Goal: Transaction & Acquisition: Purchase product/service

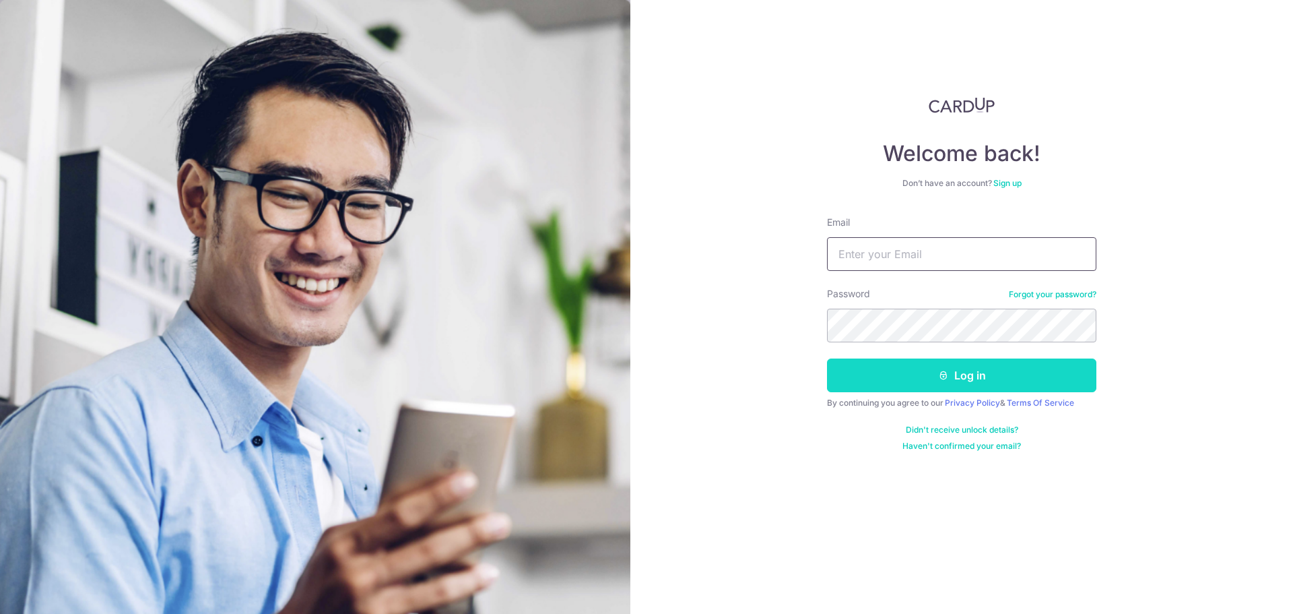
type input "[EMAIL_ADDRESS][DOMAIN_NAME]"
click at [990, 371] on button "Log in" at bounding box center [961, 375] width 269 height 34
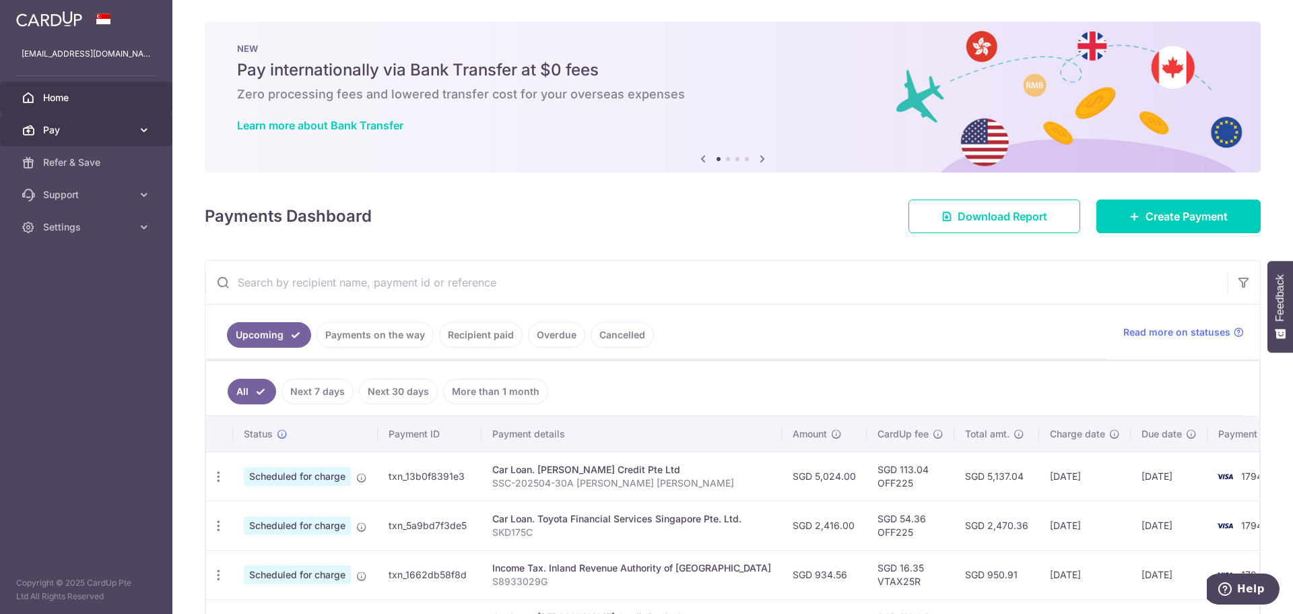
click at [64, 122] on link "Pay" at bounding box center [86, 130] width 172 height 32
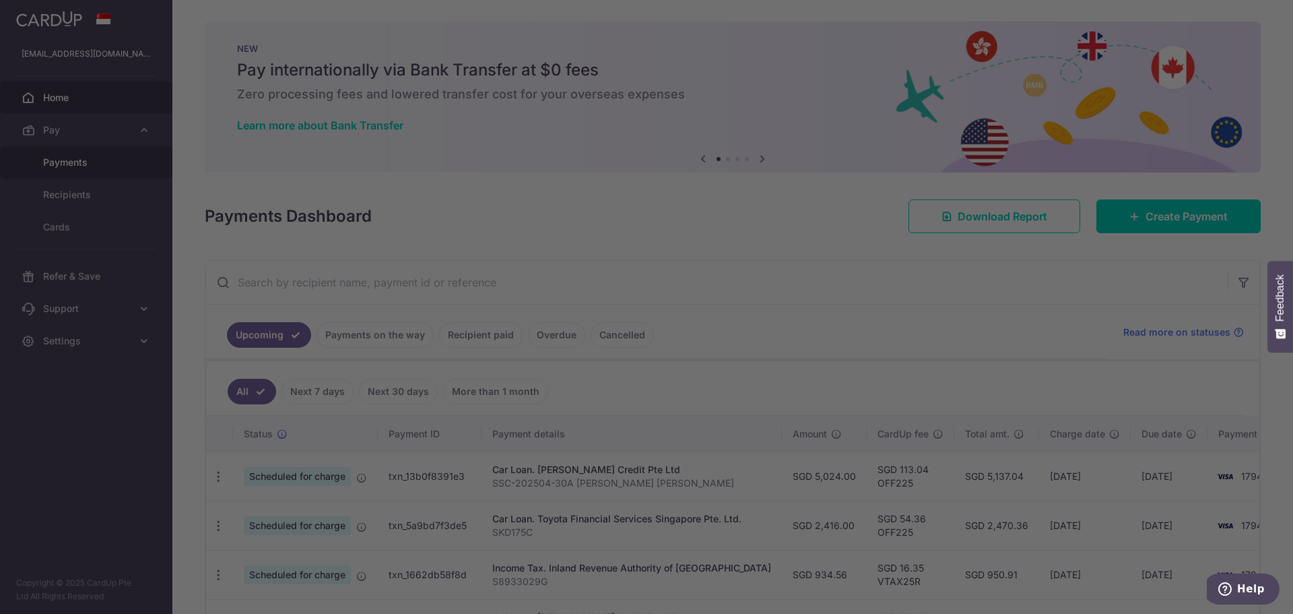
click at [88, 166] on div at bounding box center [653, 310] width 1306 height 620
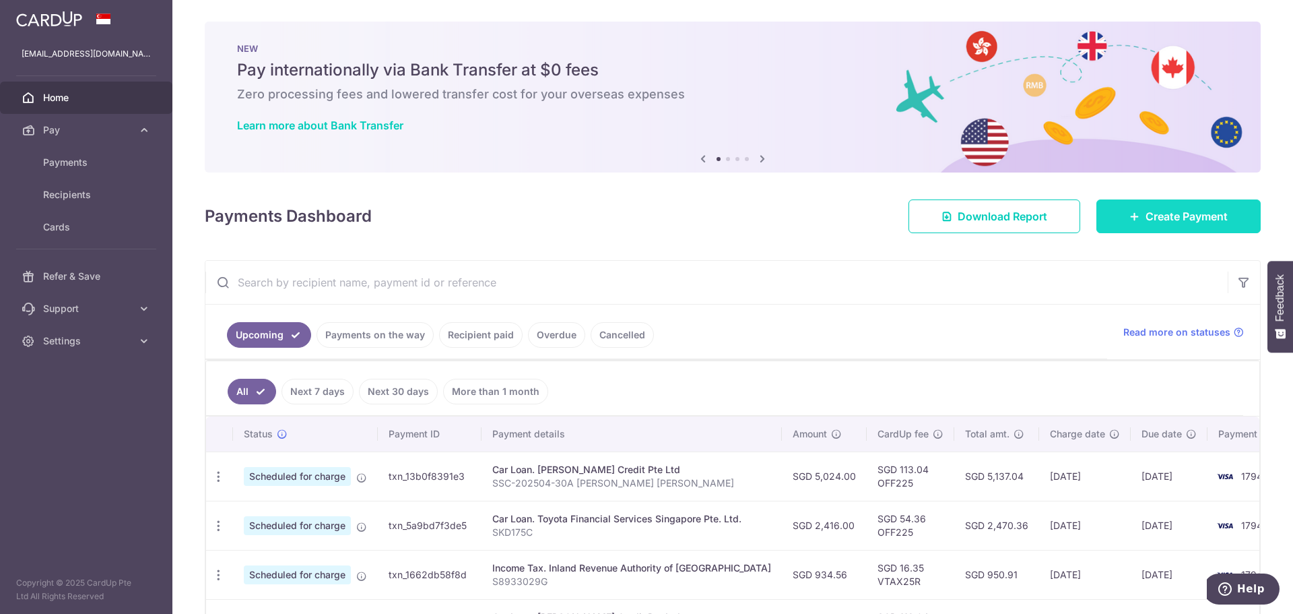
click at [1193, 228] on link "Create Payment" at bounding box center [1179, 216] width 164 height 34
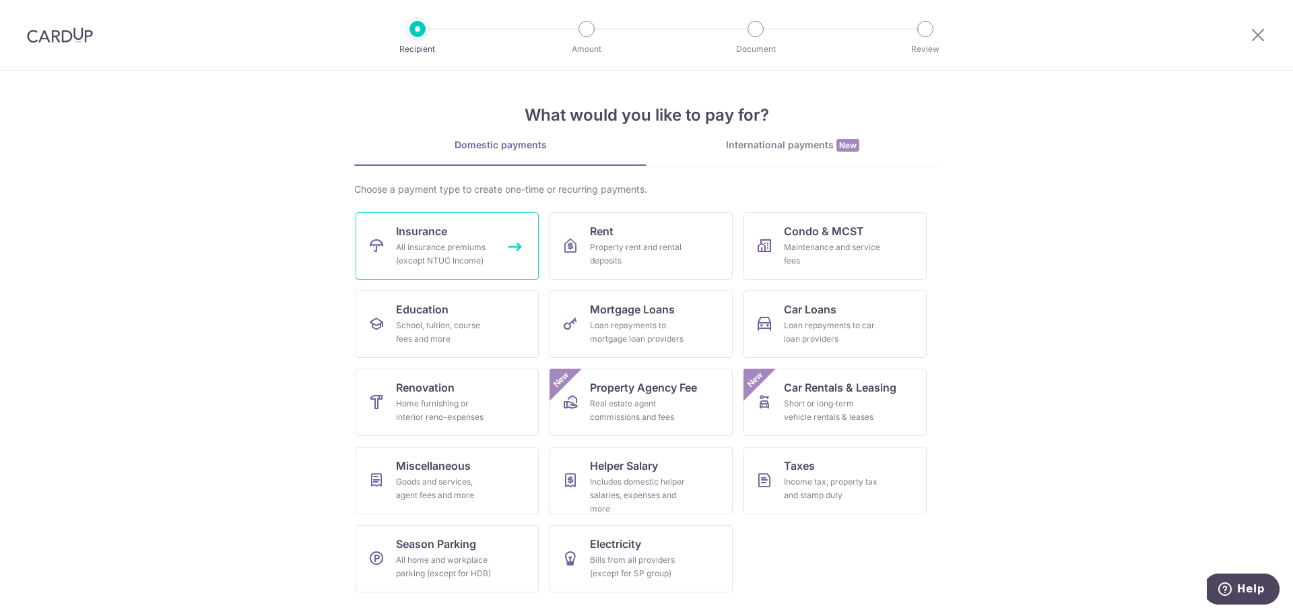
click at [512, 232] on link "Insurance All insurance premiums (except NTUC Income)" at bounding box center [447, 245] width 183 height 67
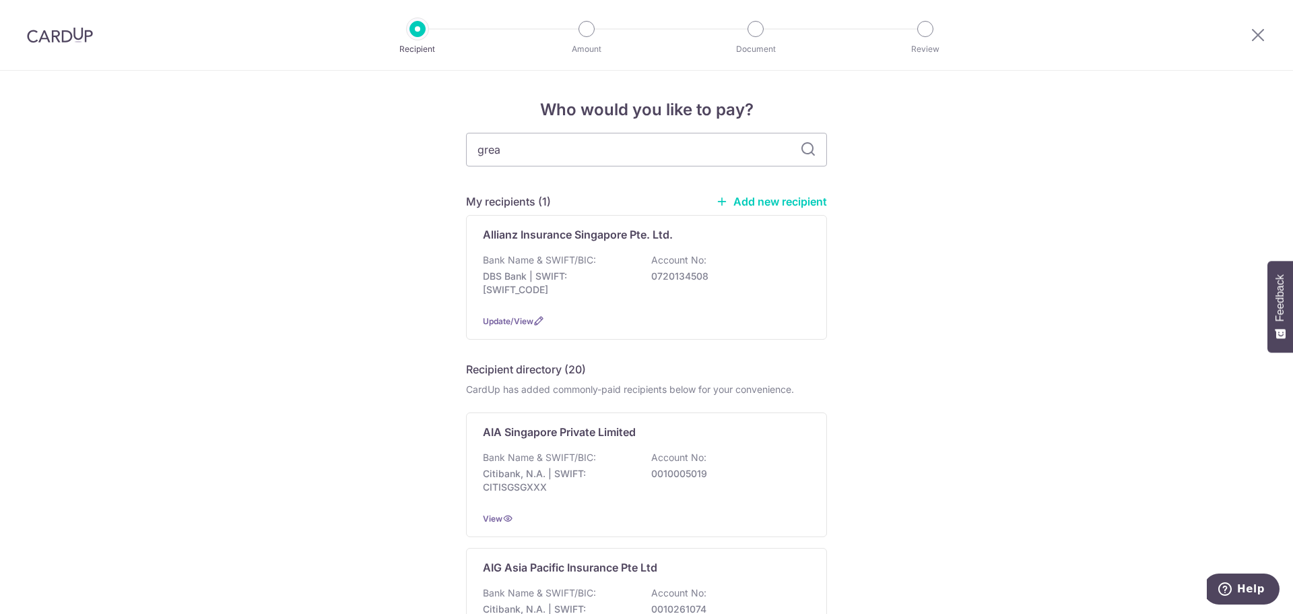
type input "great"
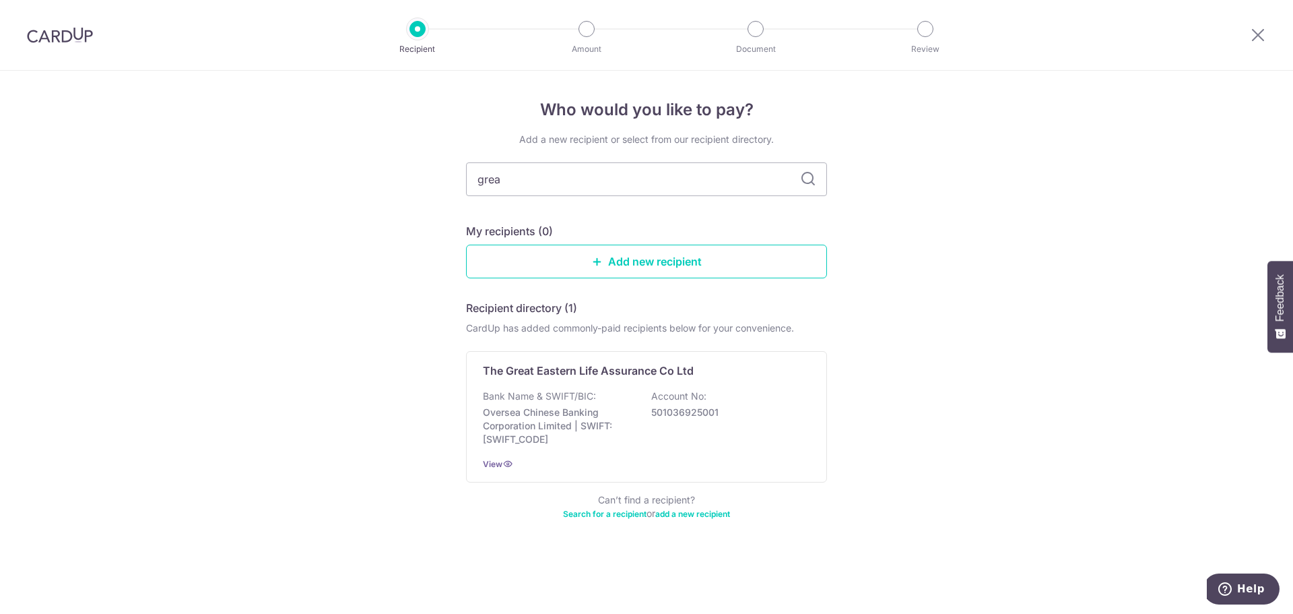
click at [579, 381] on div "The Great Eastern Life Assurance Co Ltd Bank Name & SWIFT/BIC: Oversea Chinese …" at bounding box center [646, 416] width 361 height 131
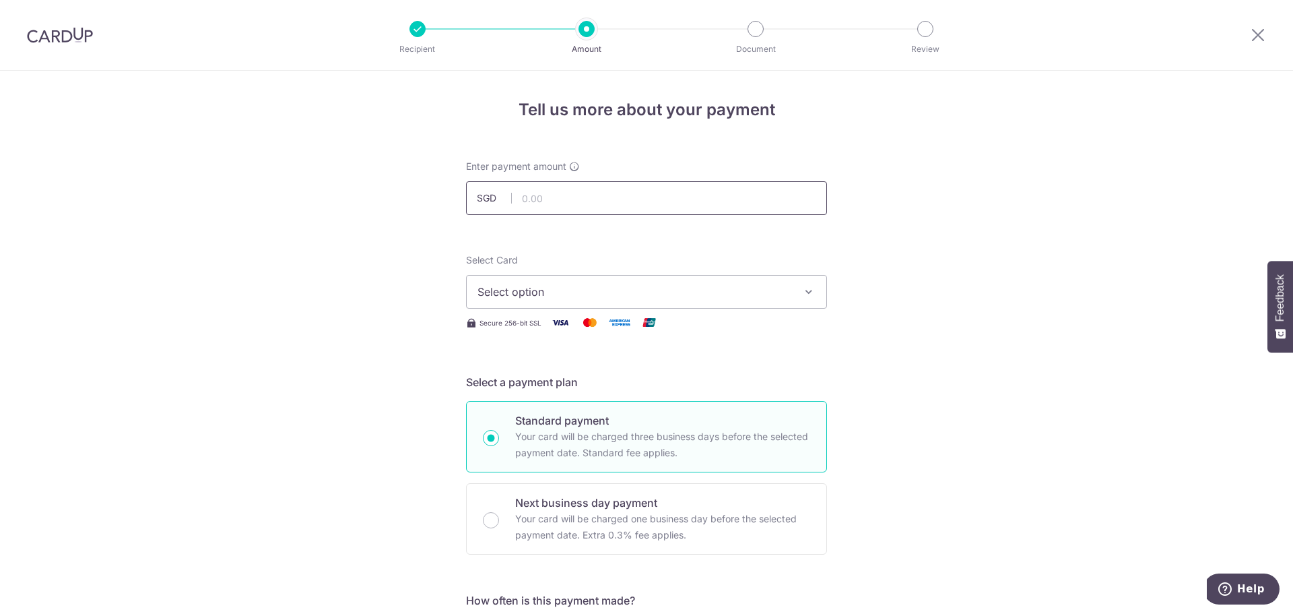
click at [575, 201] on input "text" at bounding box center [646, 198] width 361 height 34
type input "325.15"
click at [773, 291] on span "Select option" at bounding box center [635, 292] width 314 height 16
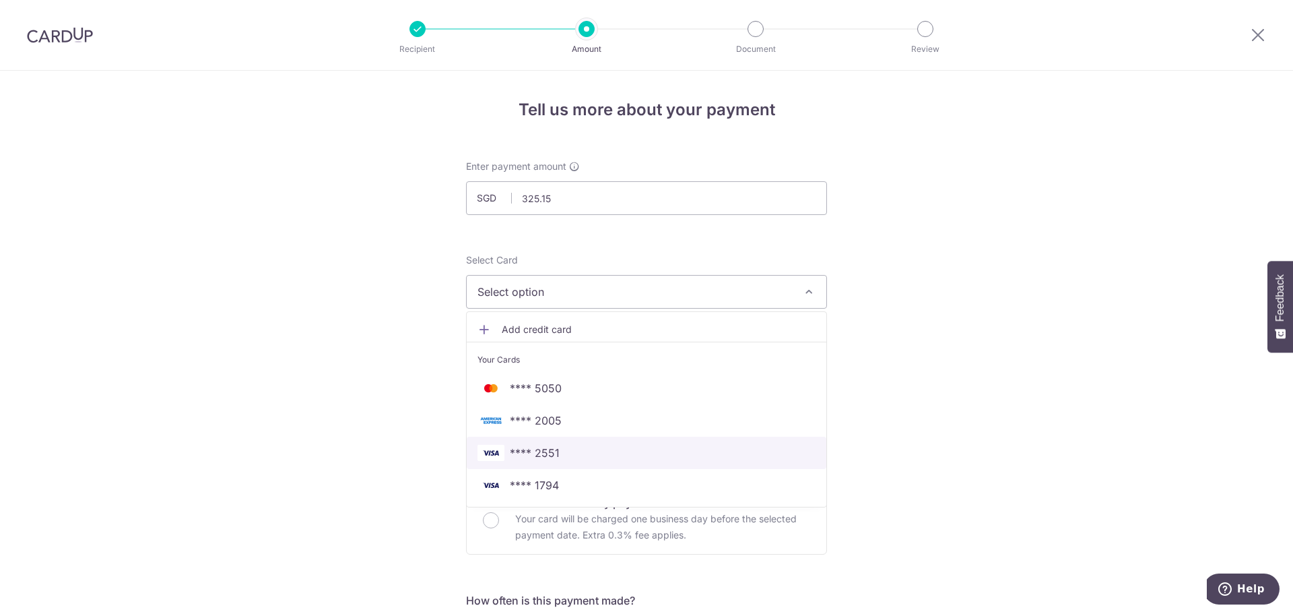
click at [634, 454] on span "**** 2551" at bounding box center [647, 453] width 338 height 16
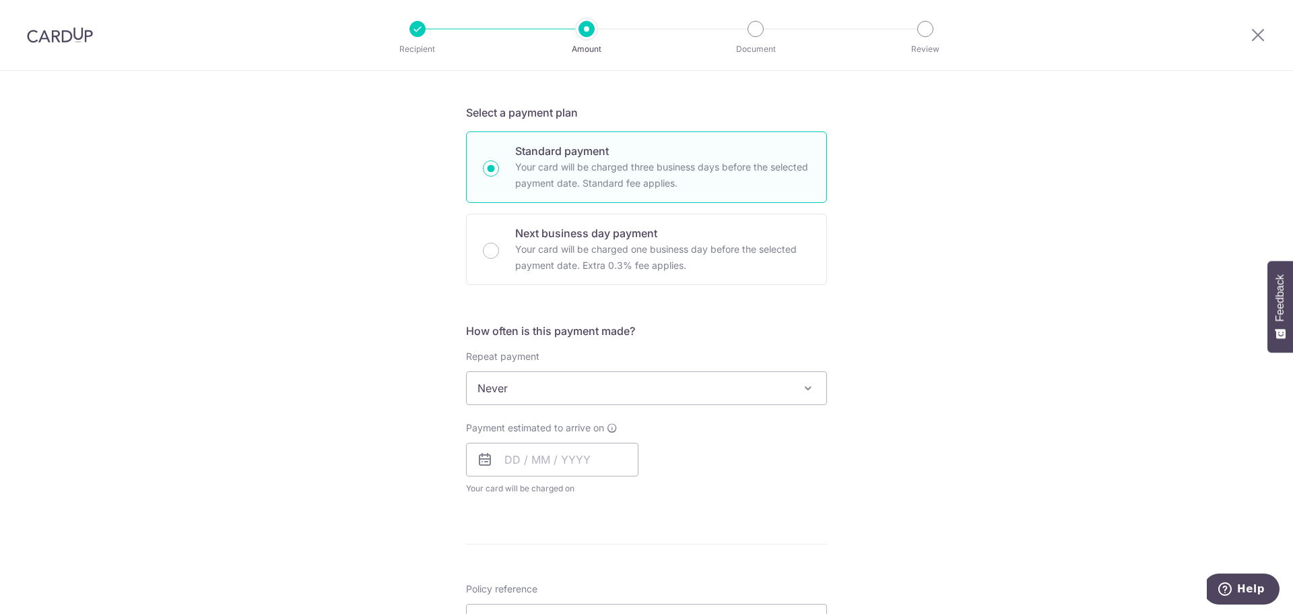
scroll to position [337, 0]
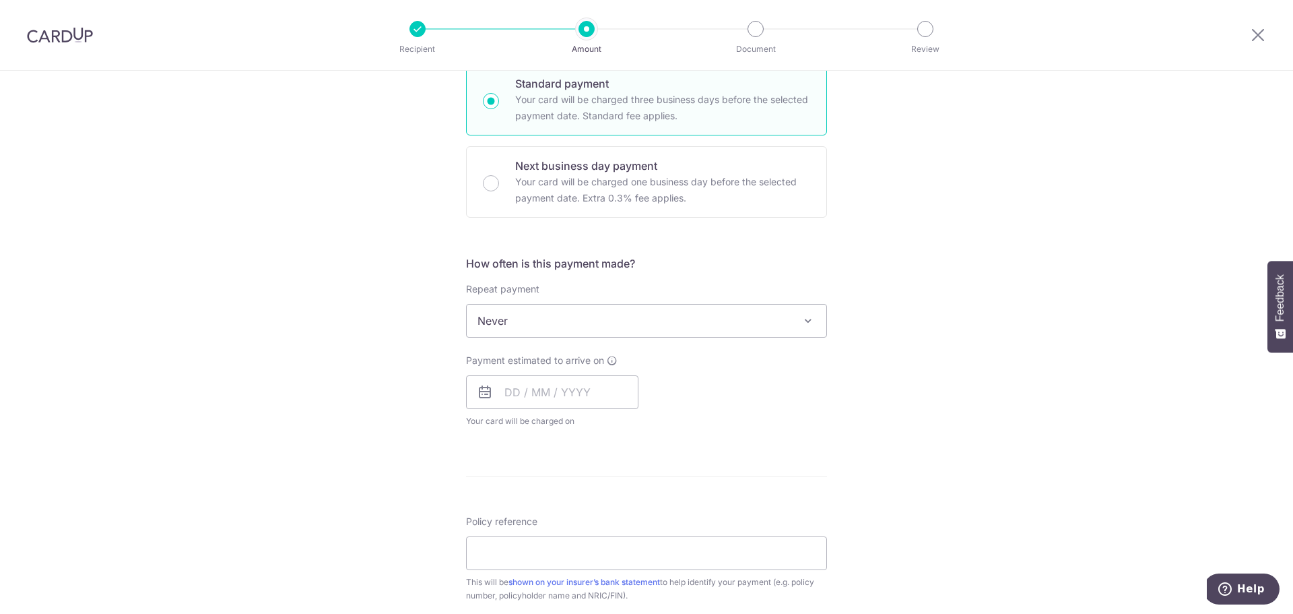
click at [581, 327] on span "Never" at bounding box center [647, 320] width 360 height 32
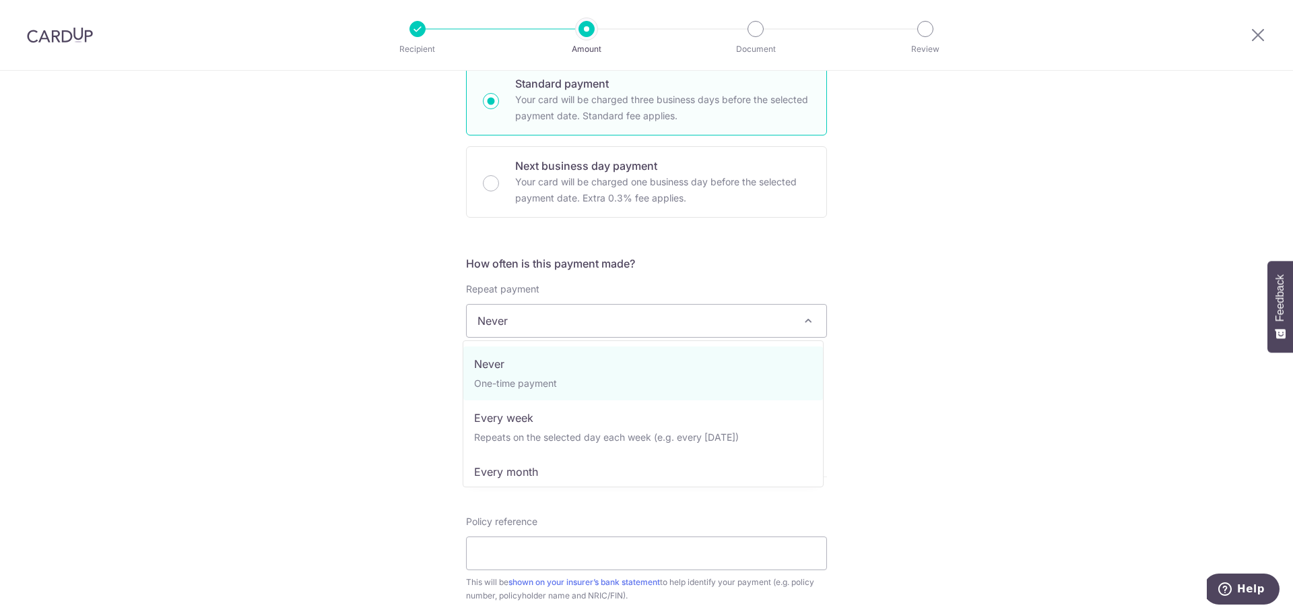
click at [581, 327] on span "Never" at bounding box center [647, 320] width 360 height 32
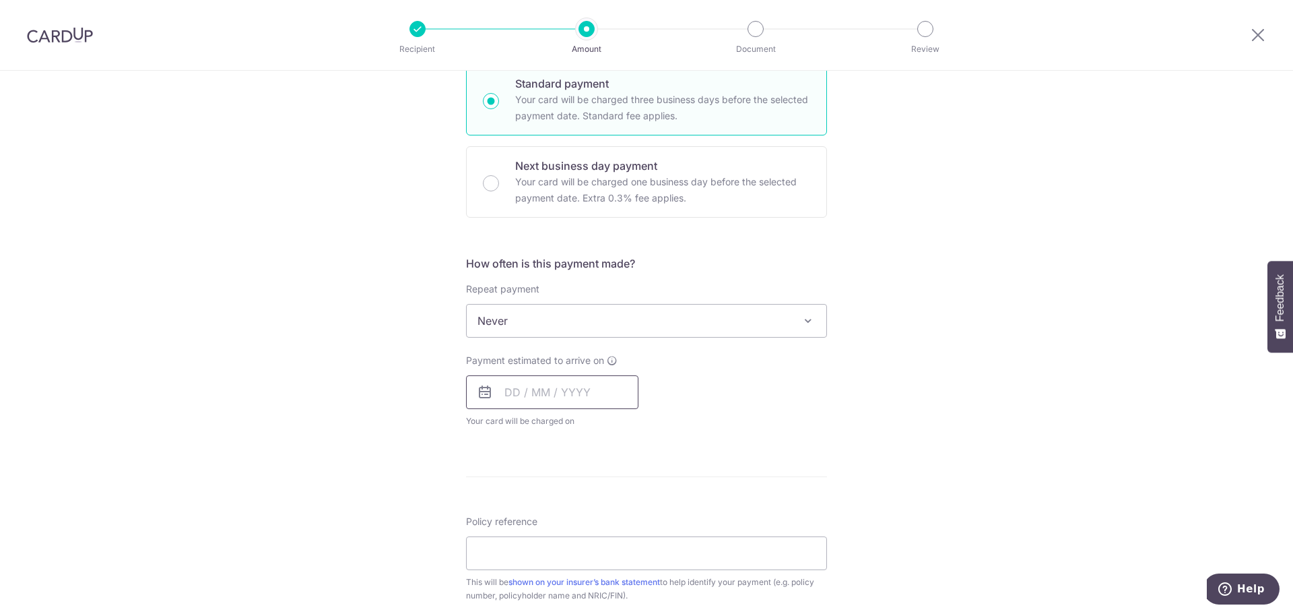
click at [510, 395] on input "text" at bounding box center [552, 392] width 172 height 34
click at [734, 381] on div "Payment estimated to arrive on Prev Next Sep Oct Nov Dec 2025 2026 2027 2028 20…" at bounding box center [646, 391] width 377 height 74
click at [505, 393] on input "text" at bounding box center [552, 392] width 172 height 34
click at [540, 511] on link "9" at bounding box center [548, 515] width 22 height 22
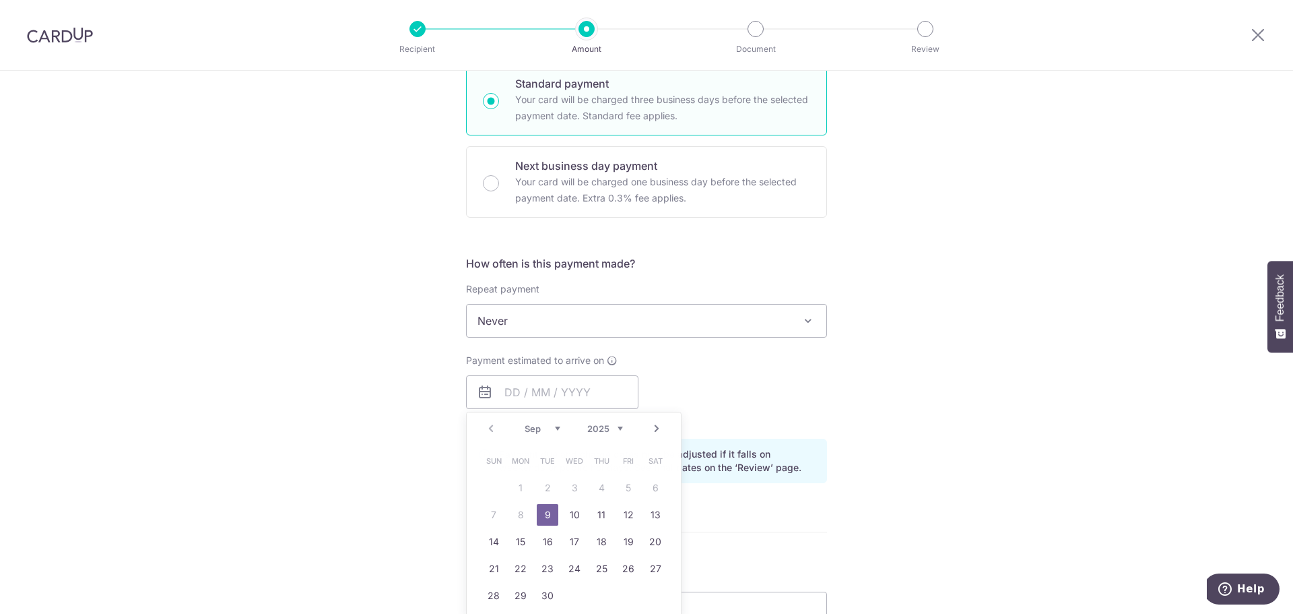
type input "[DATE]"
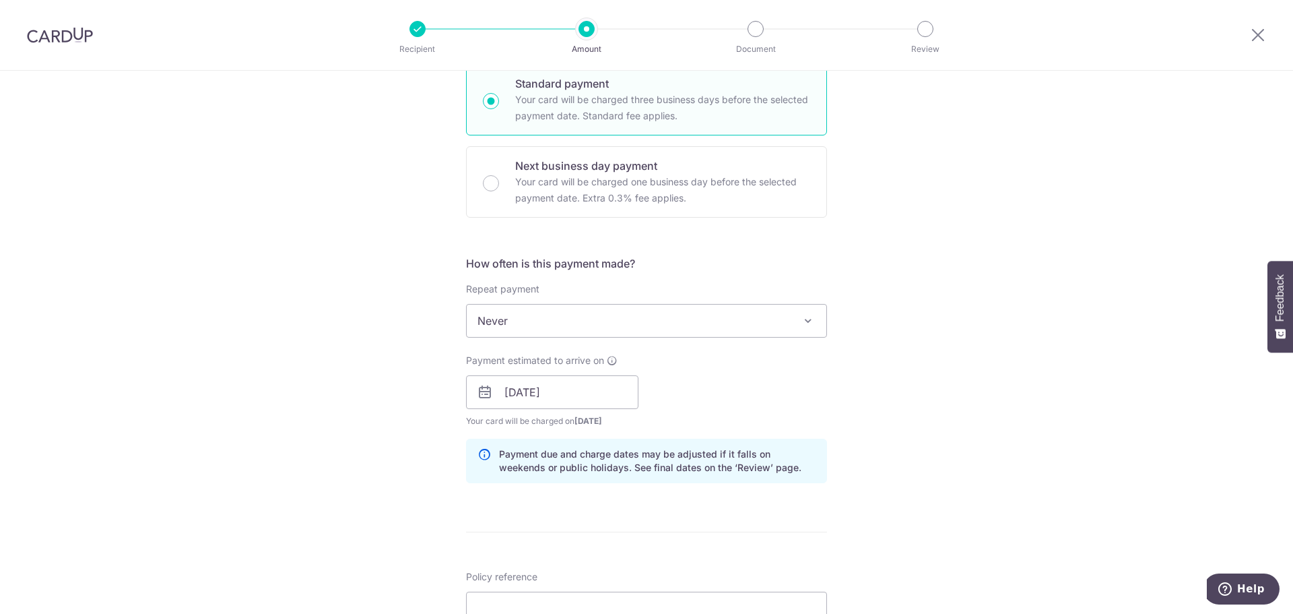
click at [804, 408] on div "Payment estimated to arrive on 09/09/2025 Prev Next Sep Oct Nov Dec 2025 2026 2…" at bounding box center [646, 391] width 377 height 74
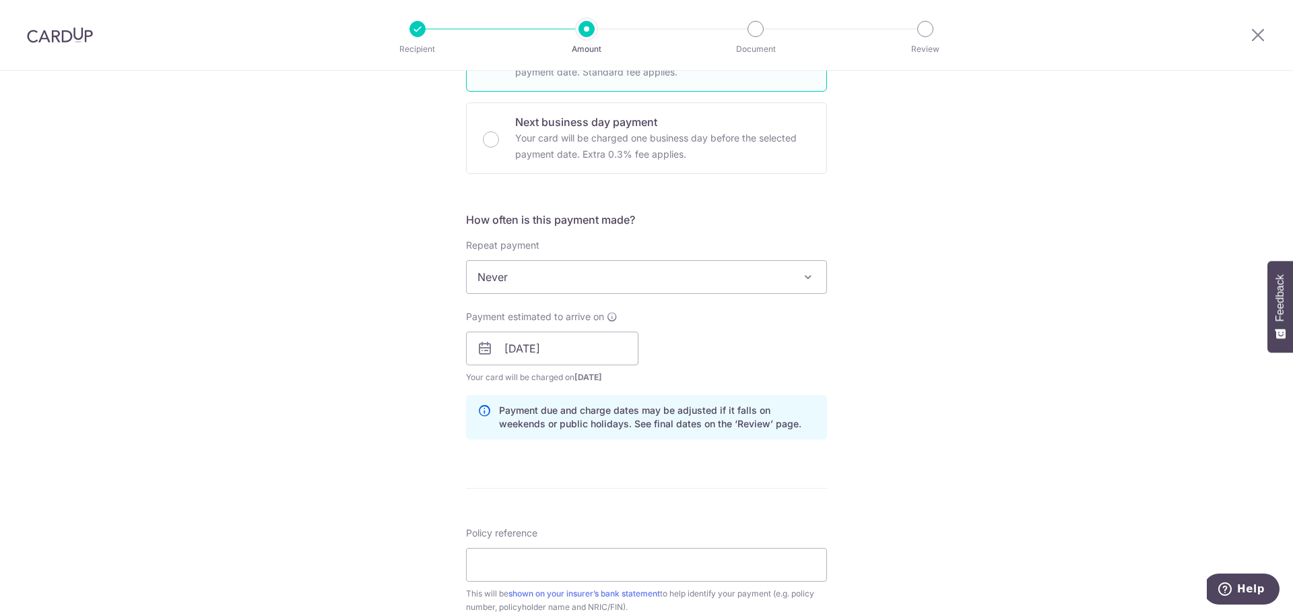
scroll to position [404, 0]
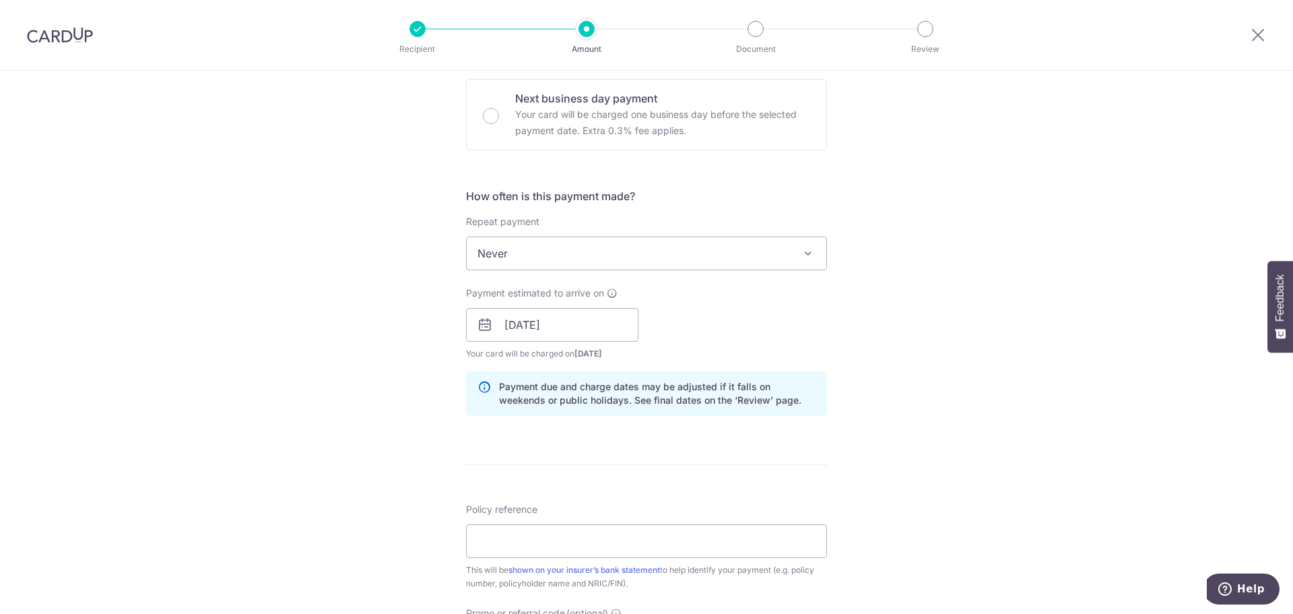
click at [713, 306] on div "Payment estimated to arrive on 09/09/2025 Prev Next Sep Oct Nov Dec 2025 2026 2…" at bounding box center [646, 323] width 377 height 74
click at [808, 342] on div "Payment estimated to arrive on 09/09/2025 Prev Next Sep Oct Nov Dec 2025 2026 2…" at bounding box center [646, 323] width 377 height 74
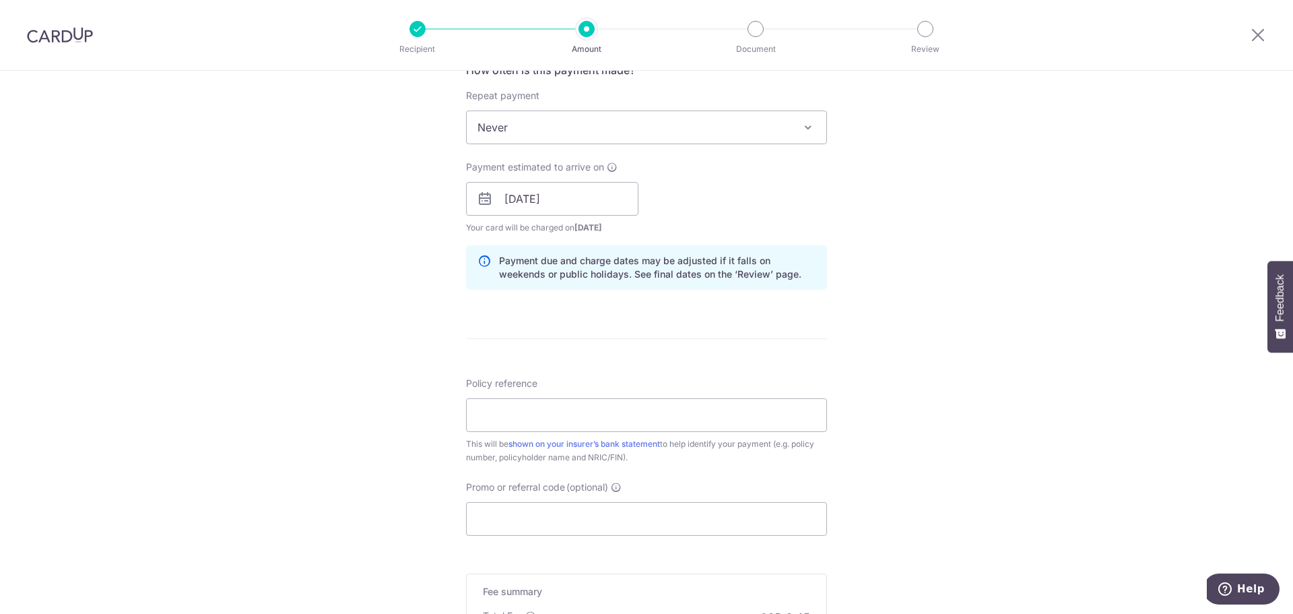
scroll to position [539, 0]
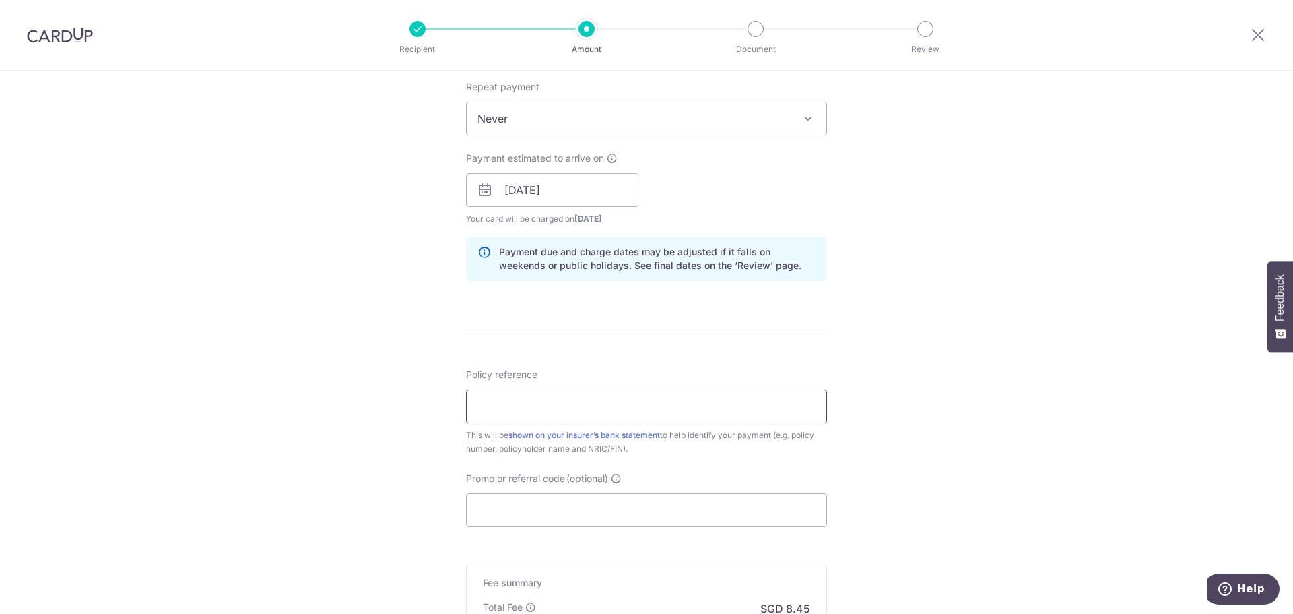
click at [721, 401] on input "Policy reference" at bounding box center [646, 406] width 361 height 34
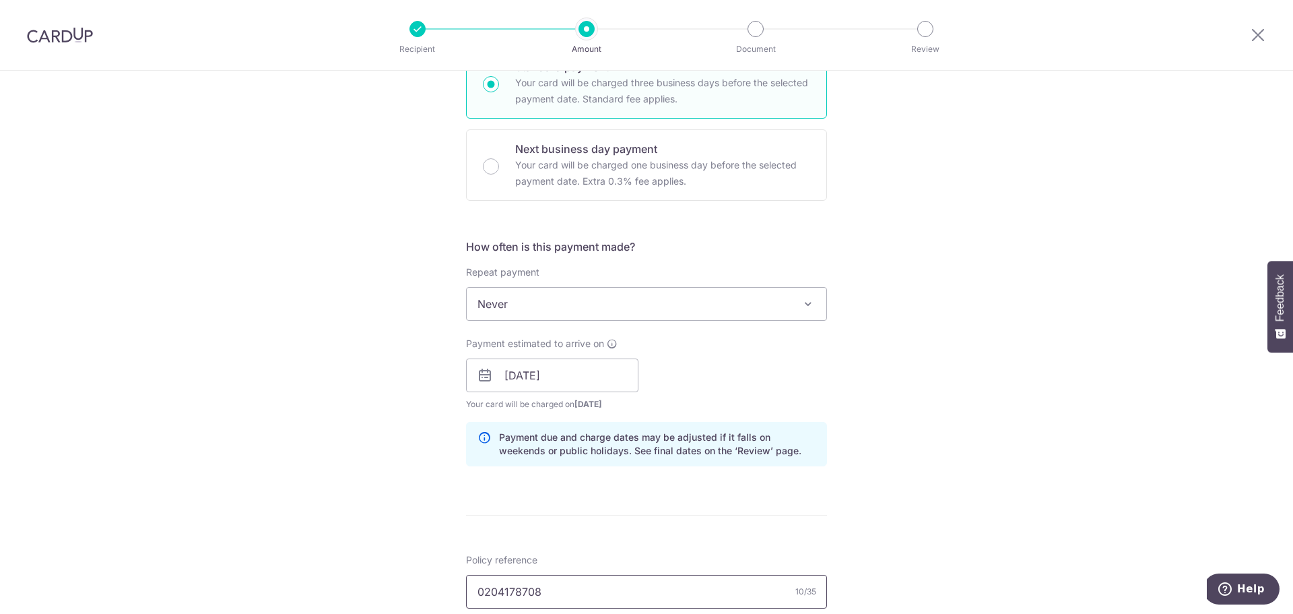
scroll to position [337, 0]
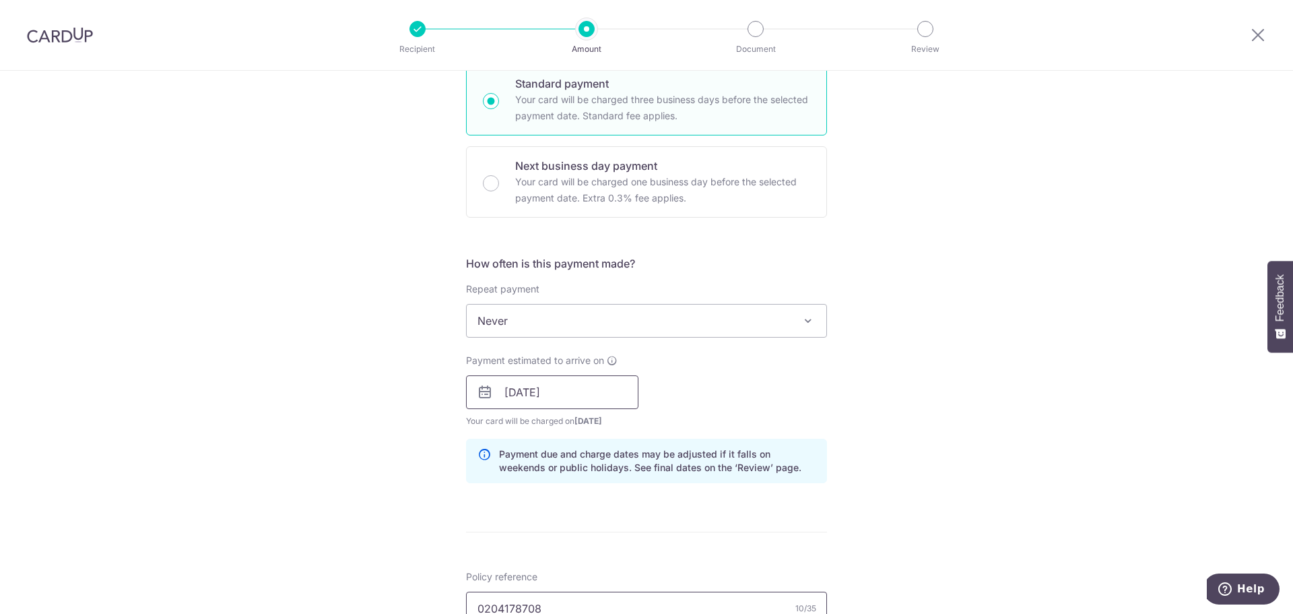
type input "0204178708"
click at [593, 391] on input "[DATE]" at bounding box center [552, 392] width 172 height 34
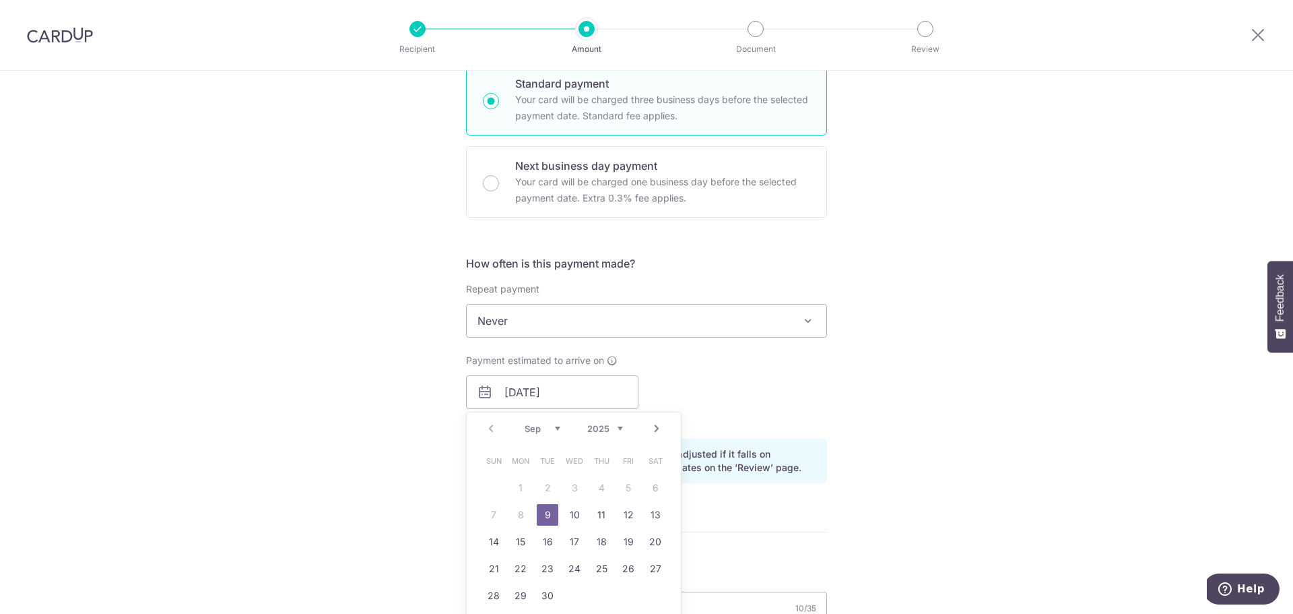
click at [732, 389] on div "Payment estimated to arrive on 09/09/2025 Prev Next Sep Oct Nov Dec 2025 2026 2…" at bounding box center [646, 391] width 377 height 74
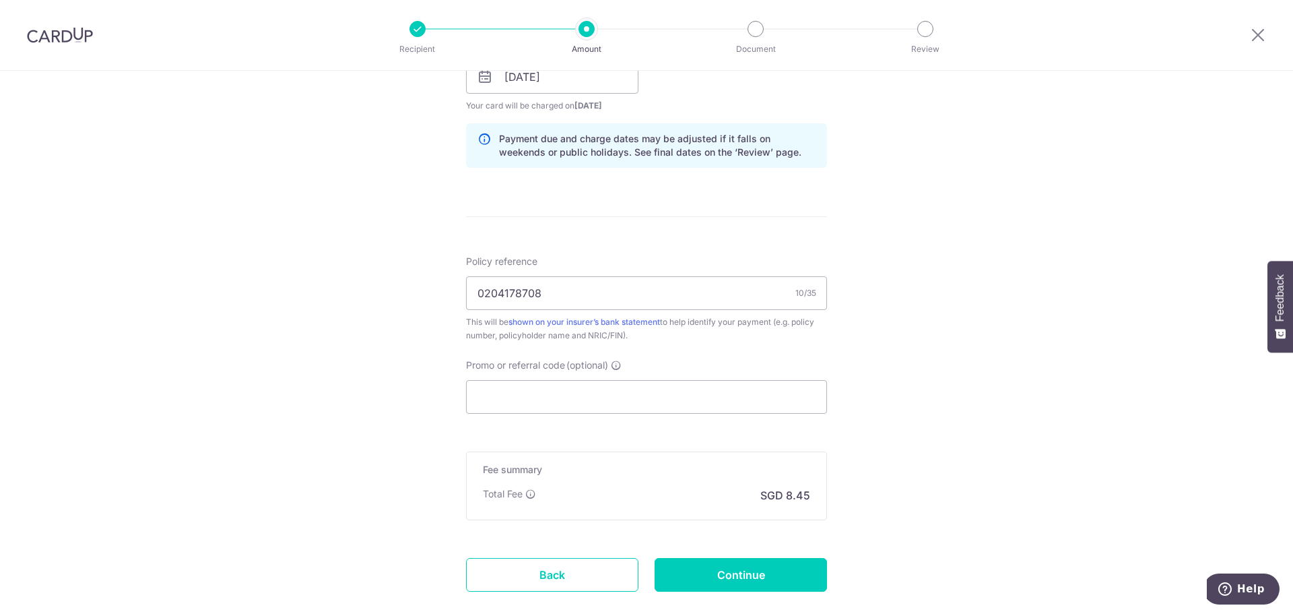
scroll to position [674, 0]
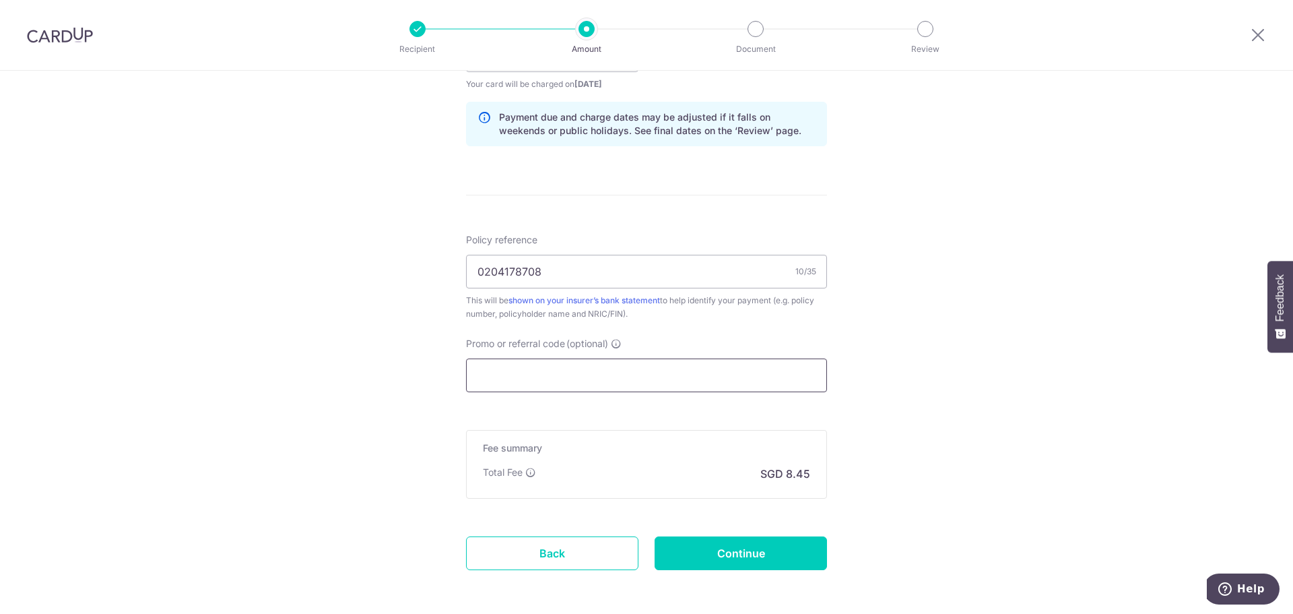
click at [652, 365] on input "Promo or referral code (optional)" at bounding box center [646, 375] width 361 height 34
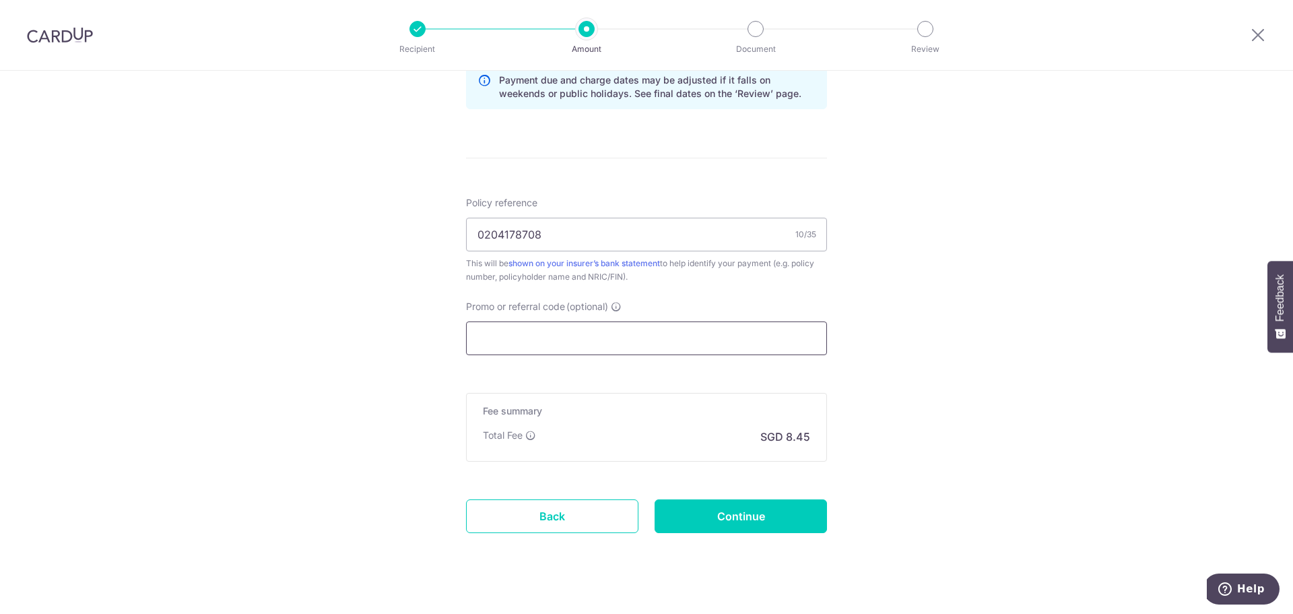
scroll to position [731, 0]
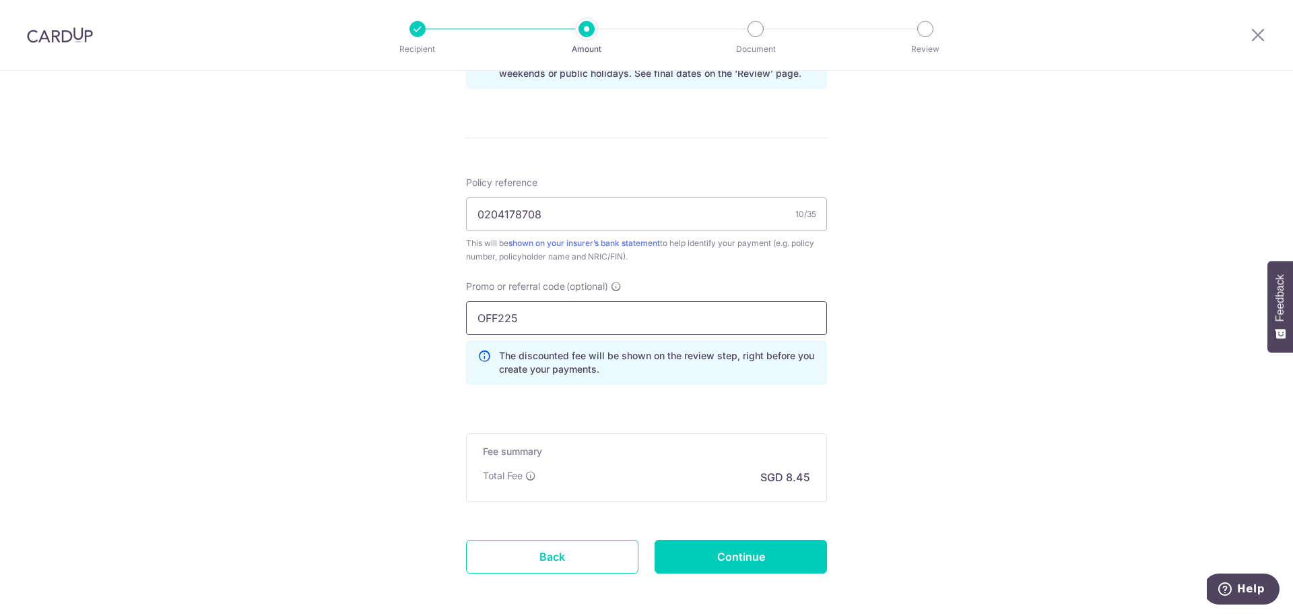
type input "OFF225"
click at [933, 367] on div "Tell us more about your payment Enter payment amount SGD 325.15 325.15 Select C…" at bounding box center [646, 7] width 1293 height 1334
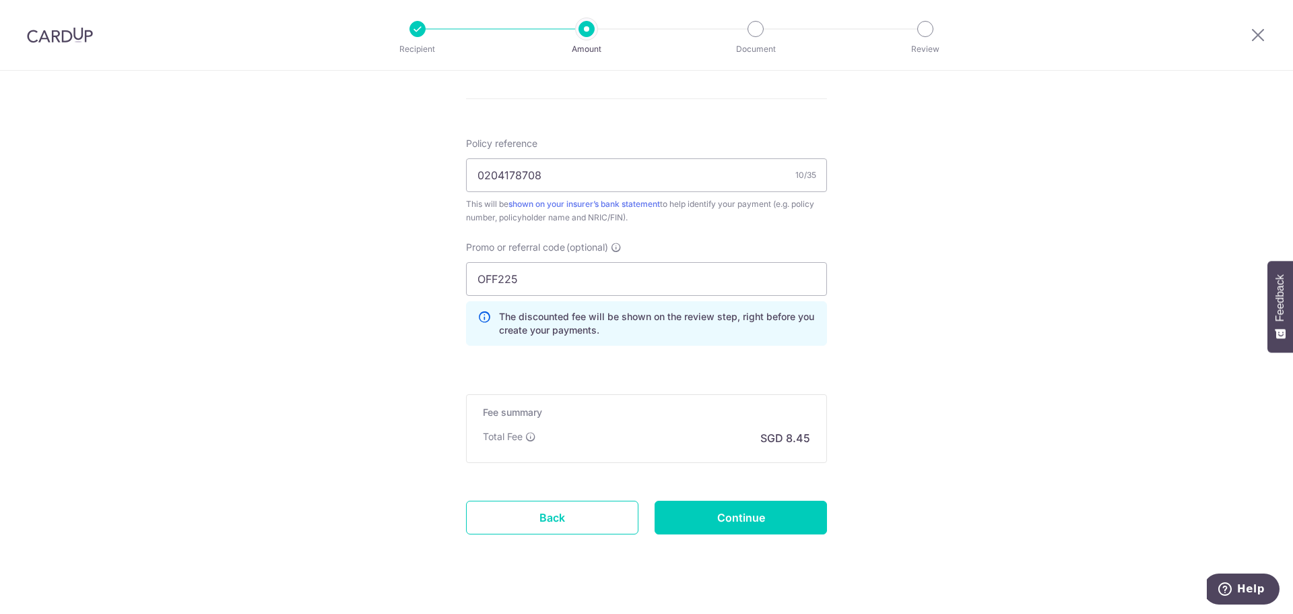
scroll to position [791, 0]
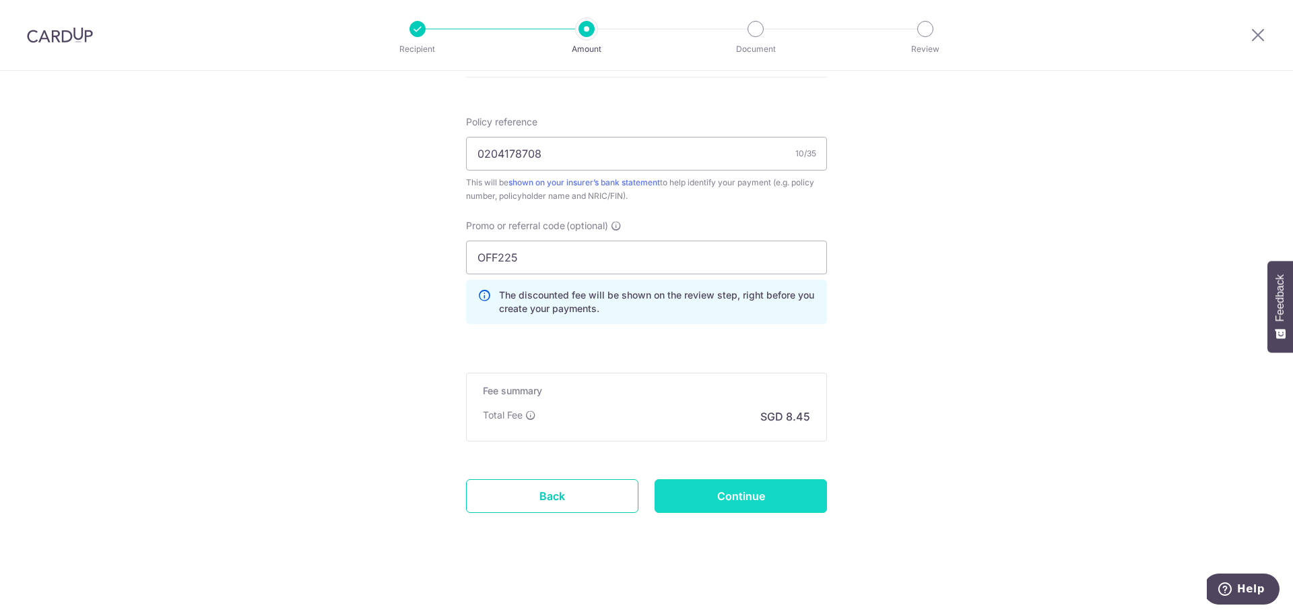
click at [769, 487] on input "Continue" at bounding box center [741, 496] width 172 height 34
type input "Create Schedule"
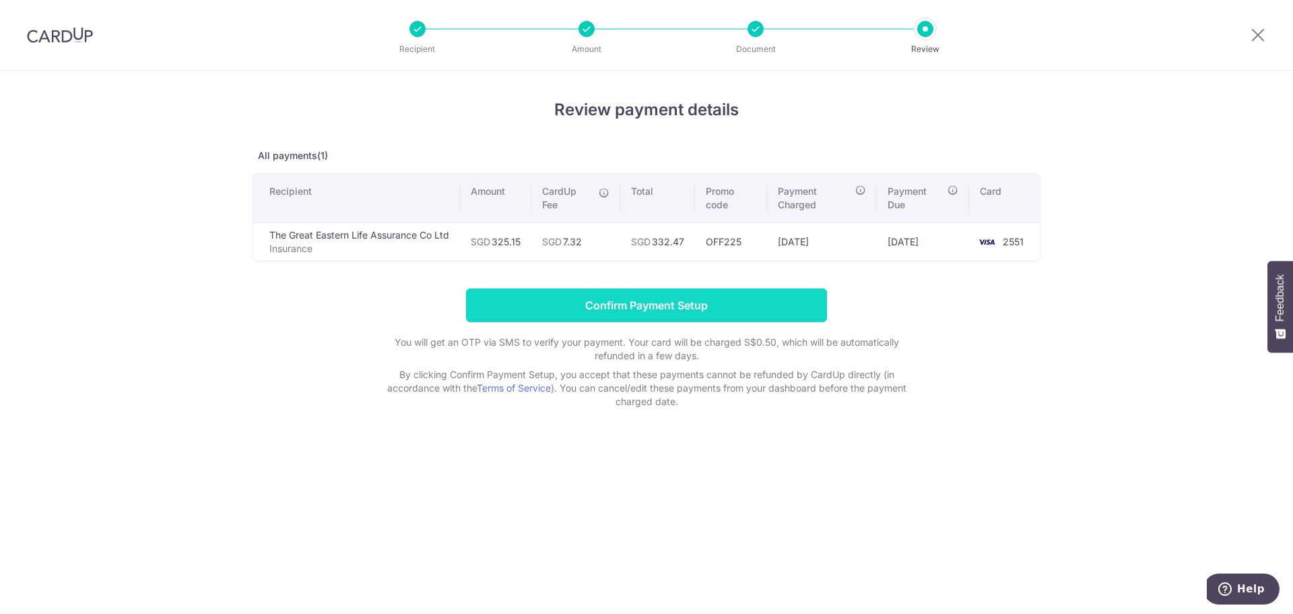
click at [684, 307] on input "Confirm Payment Setup" at bounding box center [646, 305] width 361 height 34
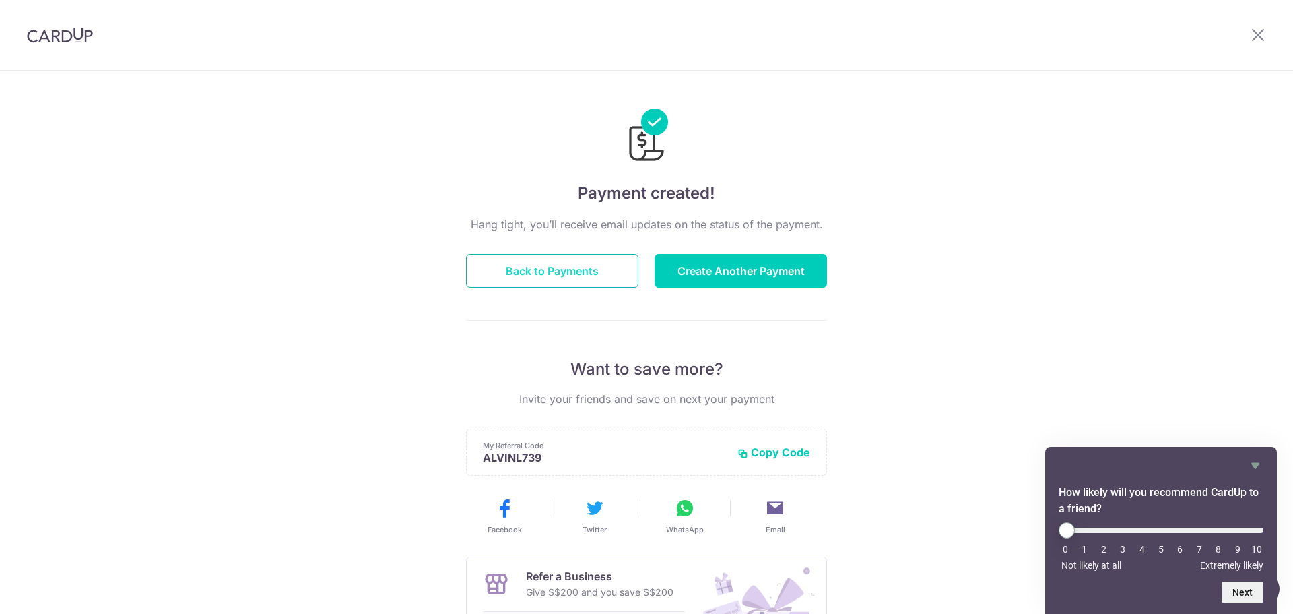
click at [577, 274] on button "Back to Payments" at bounding box center [552, 271] width 172 height 34
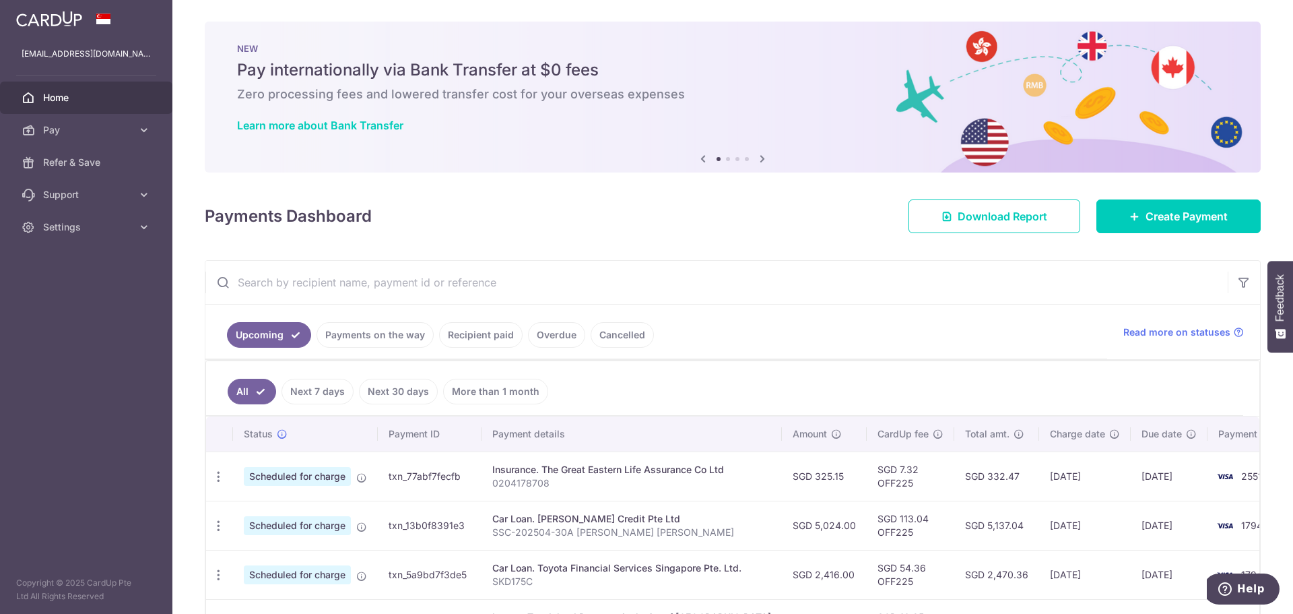
click at [70, 84] on link "Home" at bounding box center [86, 98] width 172 height 32
